Goal: Check status: Check status

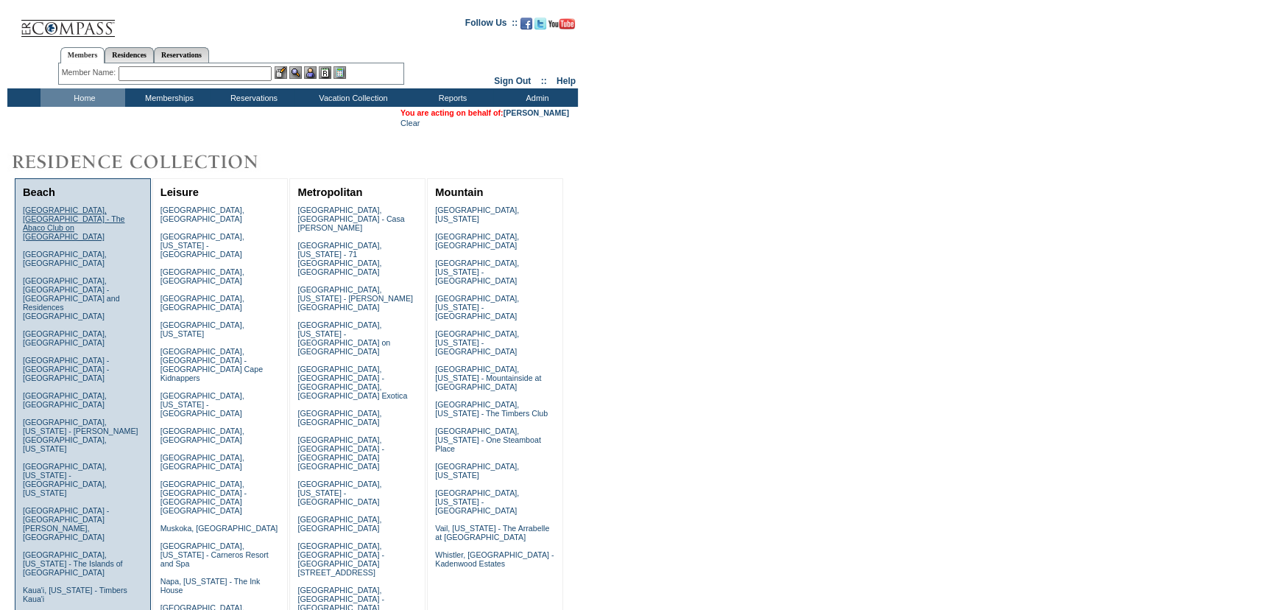
click at [52, 217] on link "[GEOGRAPHIC_DATA], [GEOGRAPHIC_DATA] - The Abaco Club on [GEOGRAPHIC_DATA]" at bounding box center [74, 222] width 102 height 35
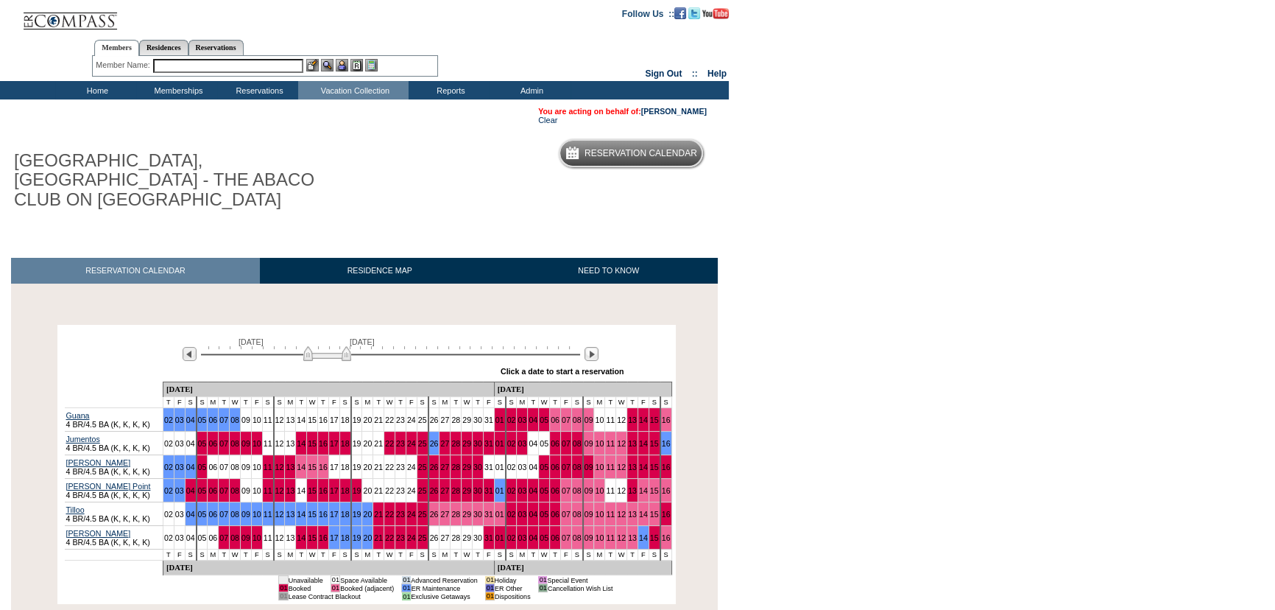
scroll to position [66, 0]
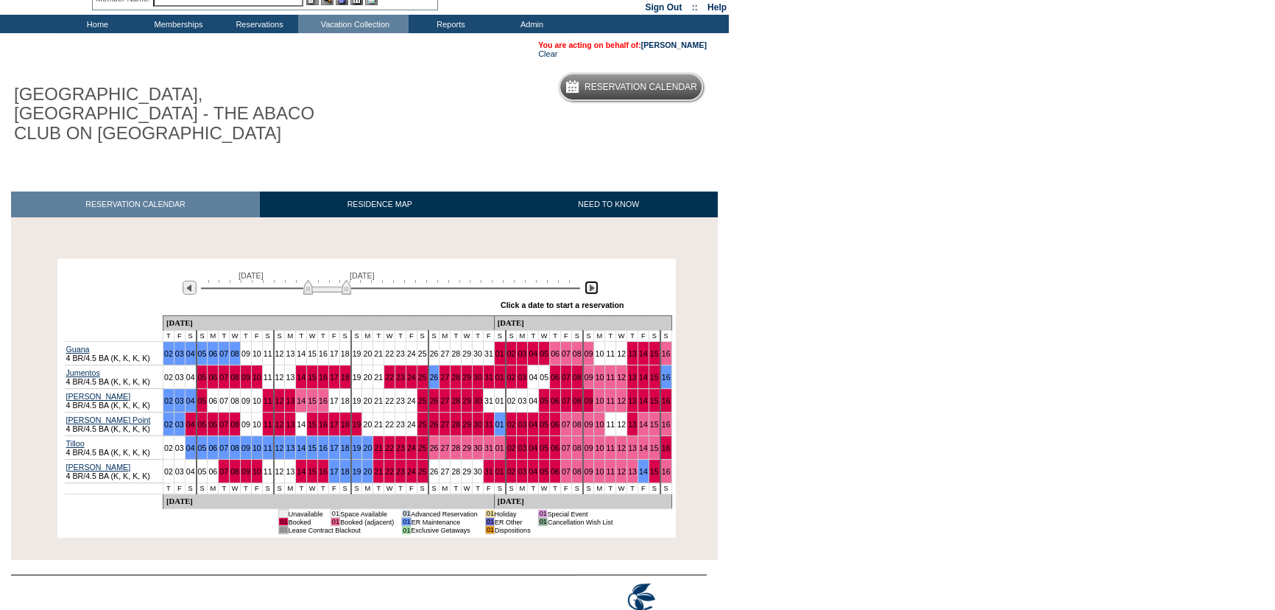
click at [593, 281] on img at bounding box center [592, 288] width 14 height 14
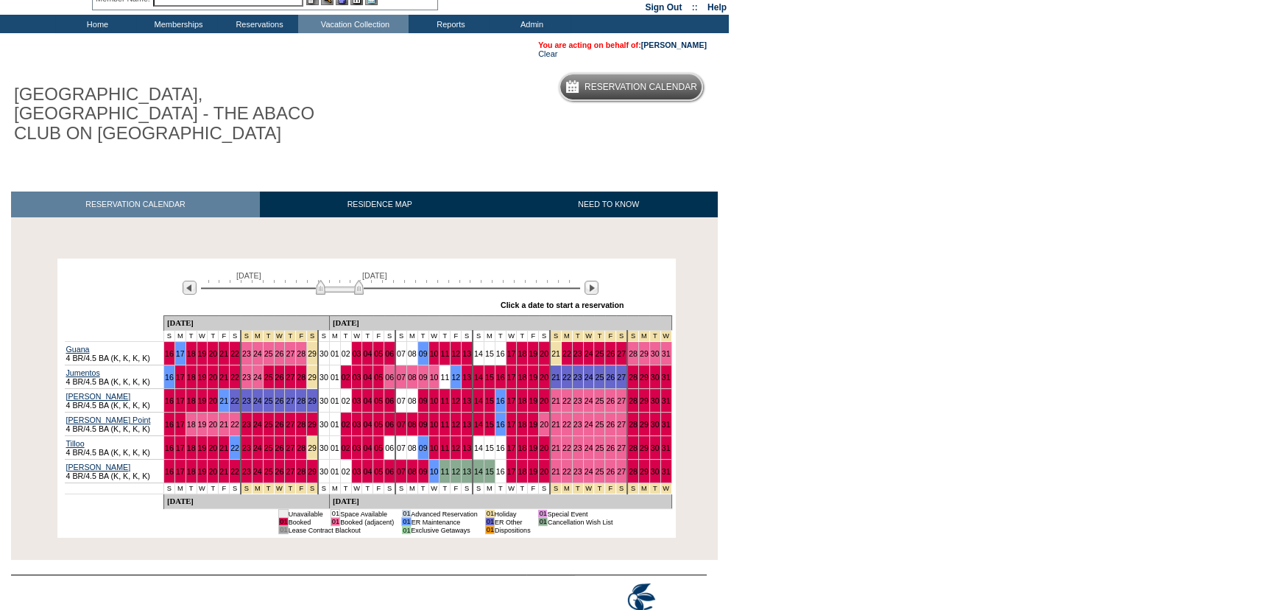
click at [269, 59] on div "You are acting on behalf of: Kirby McBride Clear" at bounding box center [359, 49] width 718 height 32
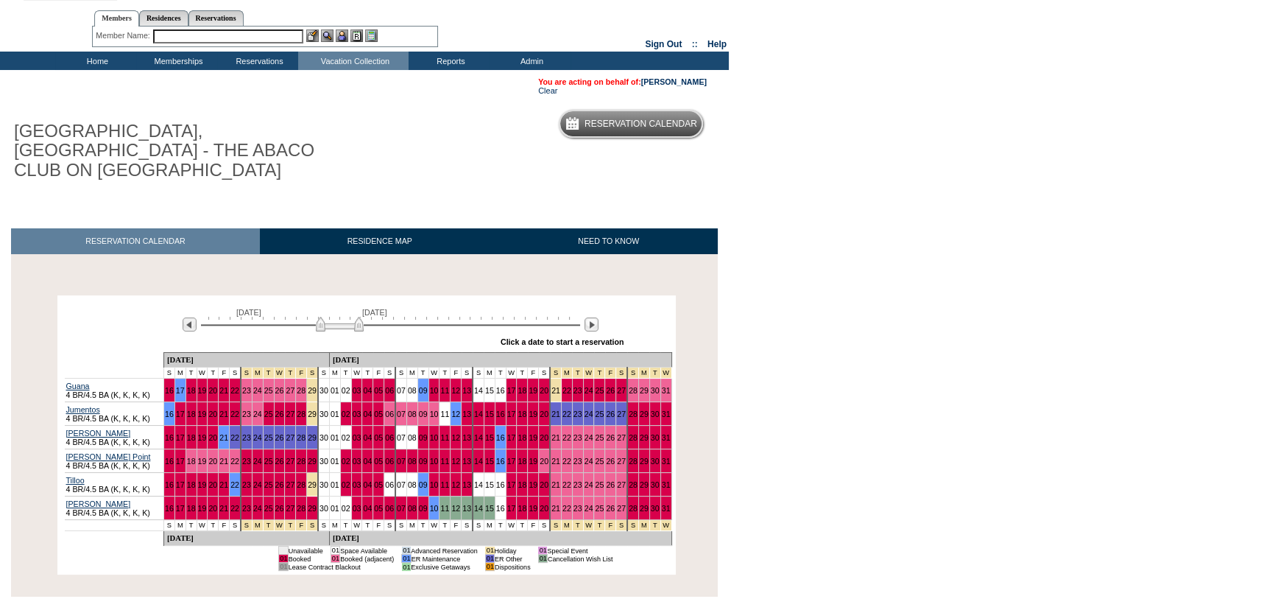
scroll to position [0, 0]
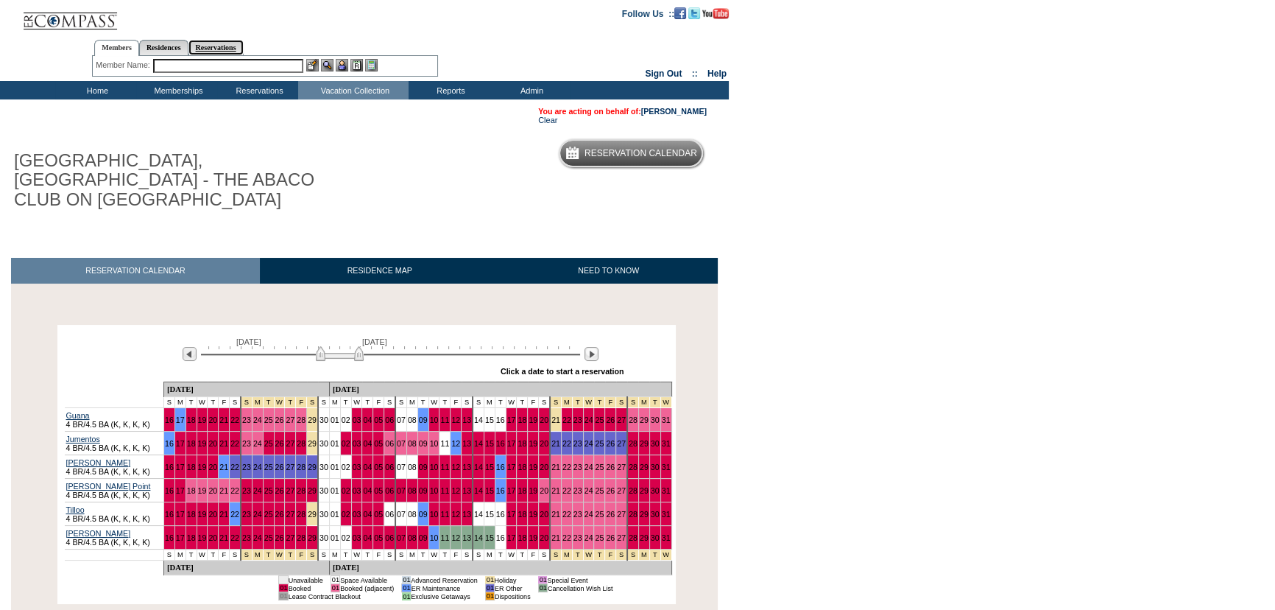
click at [240, 49] on link "Reservations" at bounding box center [216, 47] width 55 height 15
click at [195, 64] on input "text" at bounding box center [180, 66] width 62 height 14
paste input "1602014"
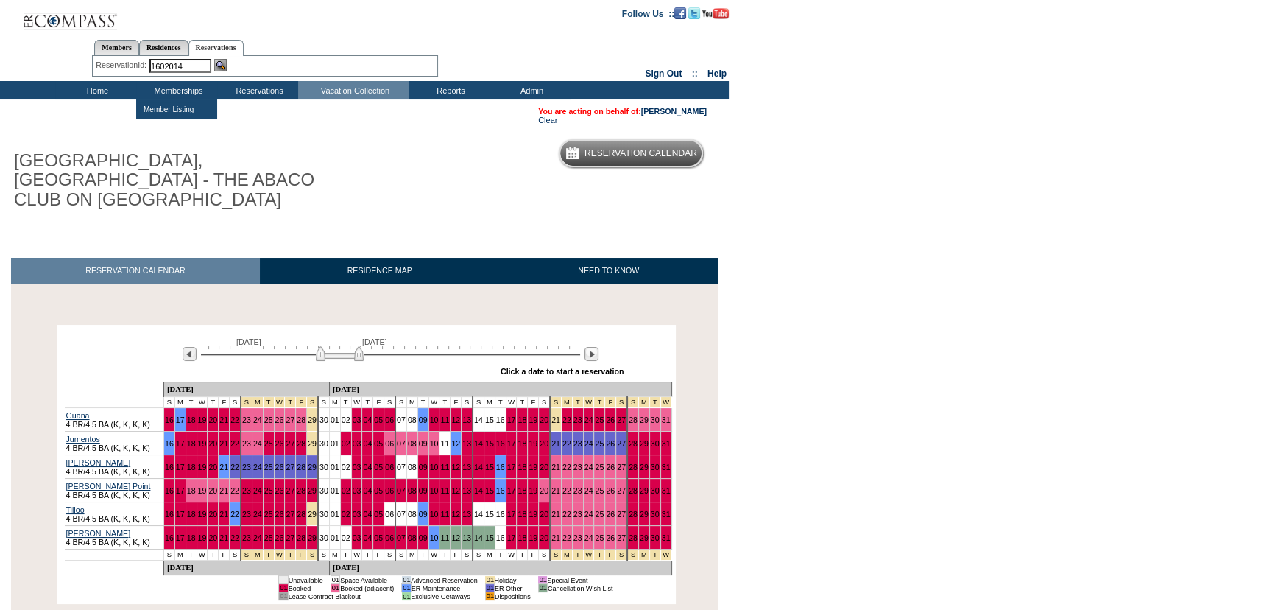
type input "1602014"
click at [221, 59] on img at bounding box center [220, 65] width 13 height 13
